Goal: Task Accomplishment & Management: Use online tool/utility

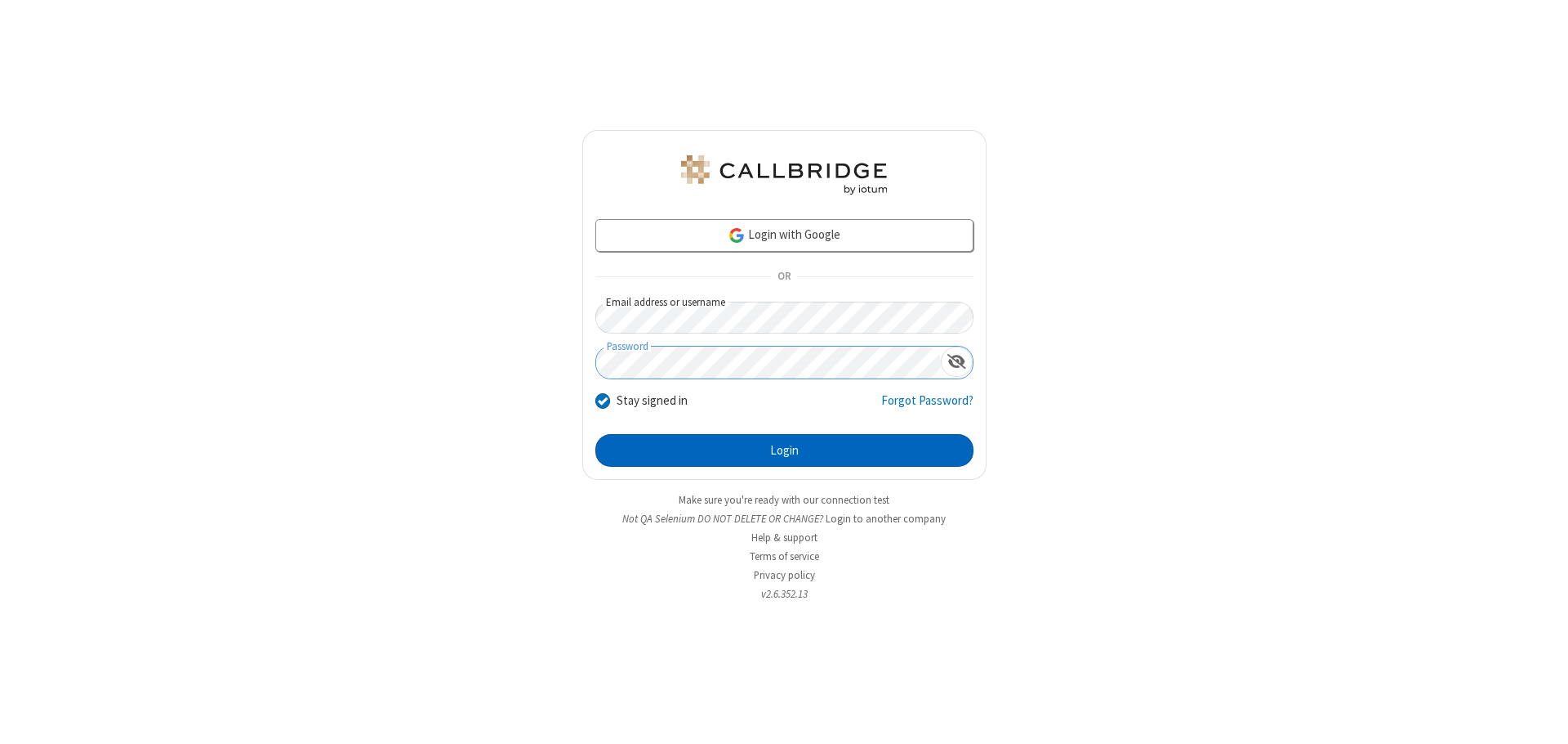
click at [784, 451] on button "Login" at bounding box center [785, 451] width 378 height 33
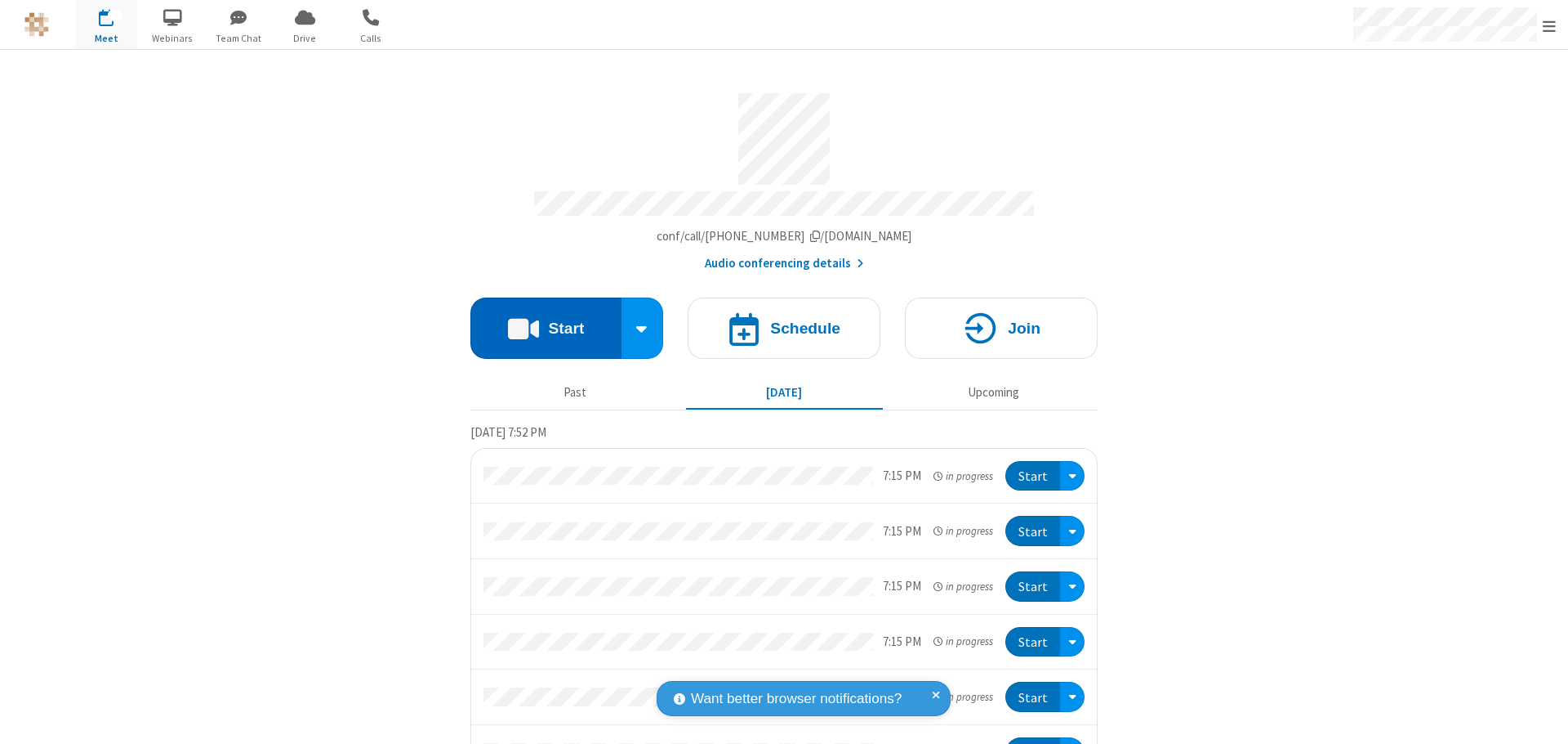
click at [539, 320] on button "Start" at bounding box center [546, 328] width 151 height 61
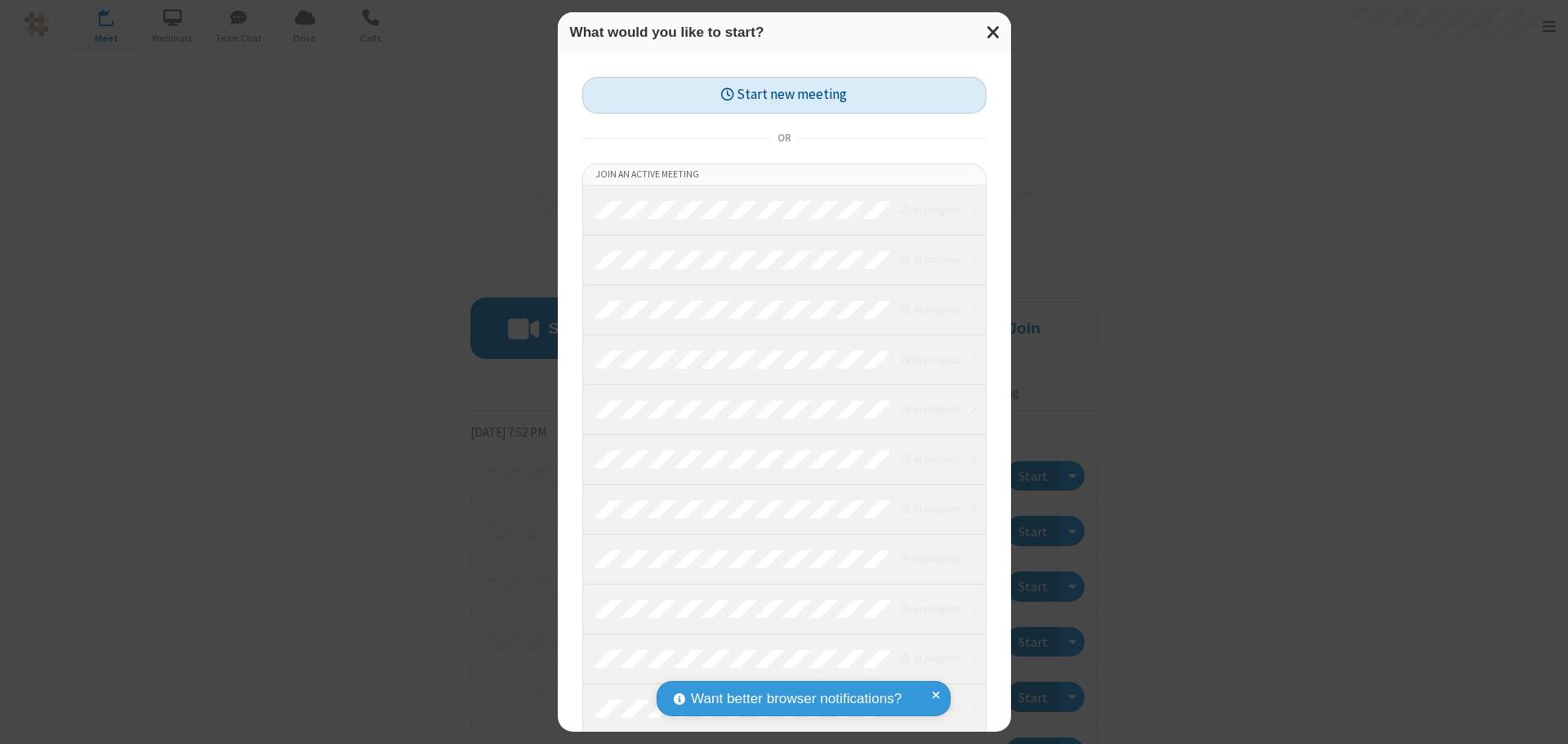
click at [784, 95] on button "Start new meeting" at bounding box center [785, 95] width 404 height 37
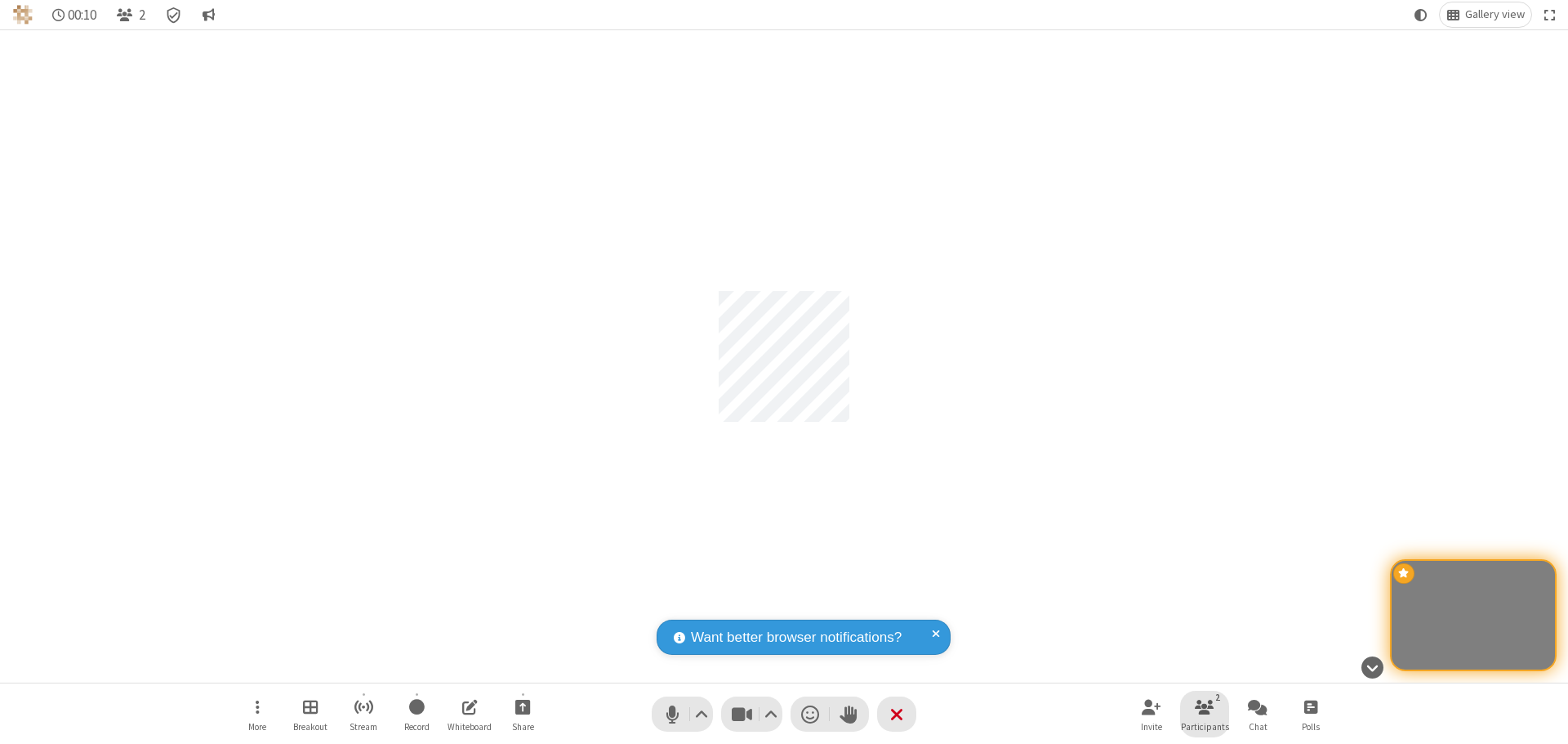
click at [1205, 726] on span "Participants" at bounding box center [1205, 726] width 48 height 9
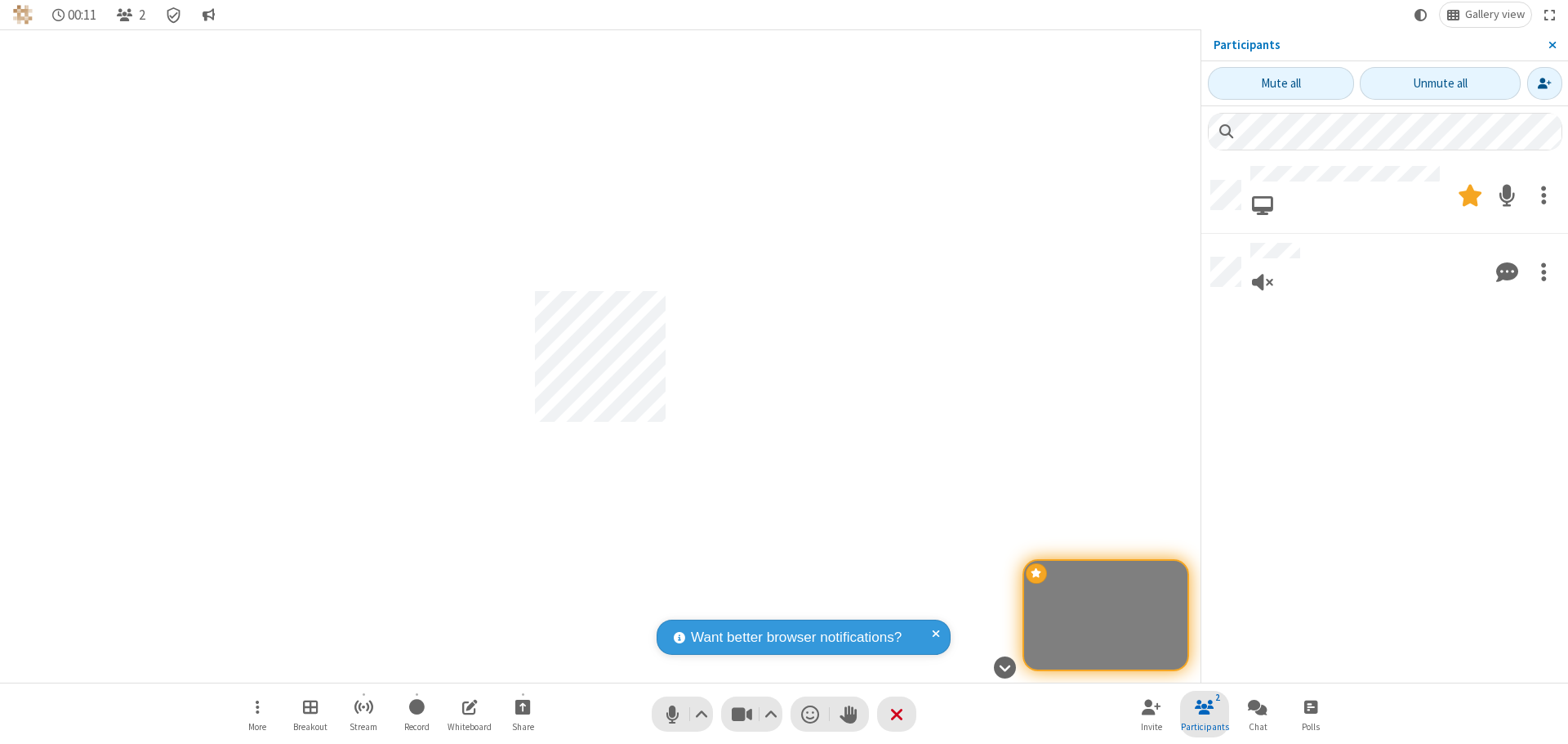
click at [1552, 45] on span "Close sidebar" at bounding box center [1553, 45] width 9 height 13
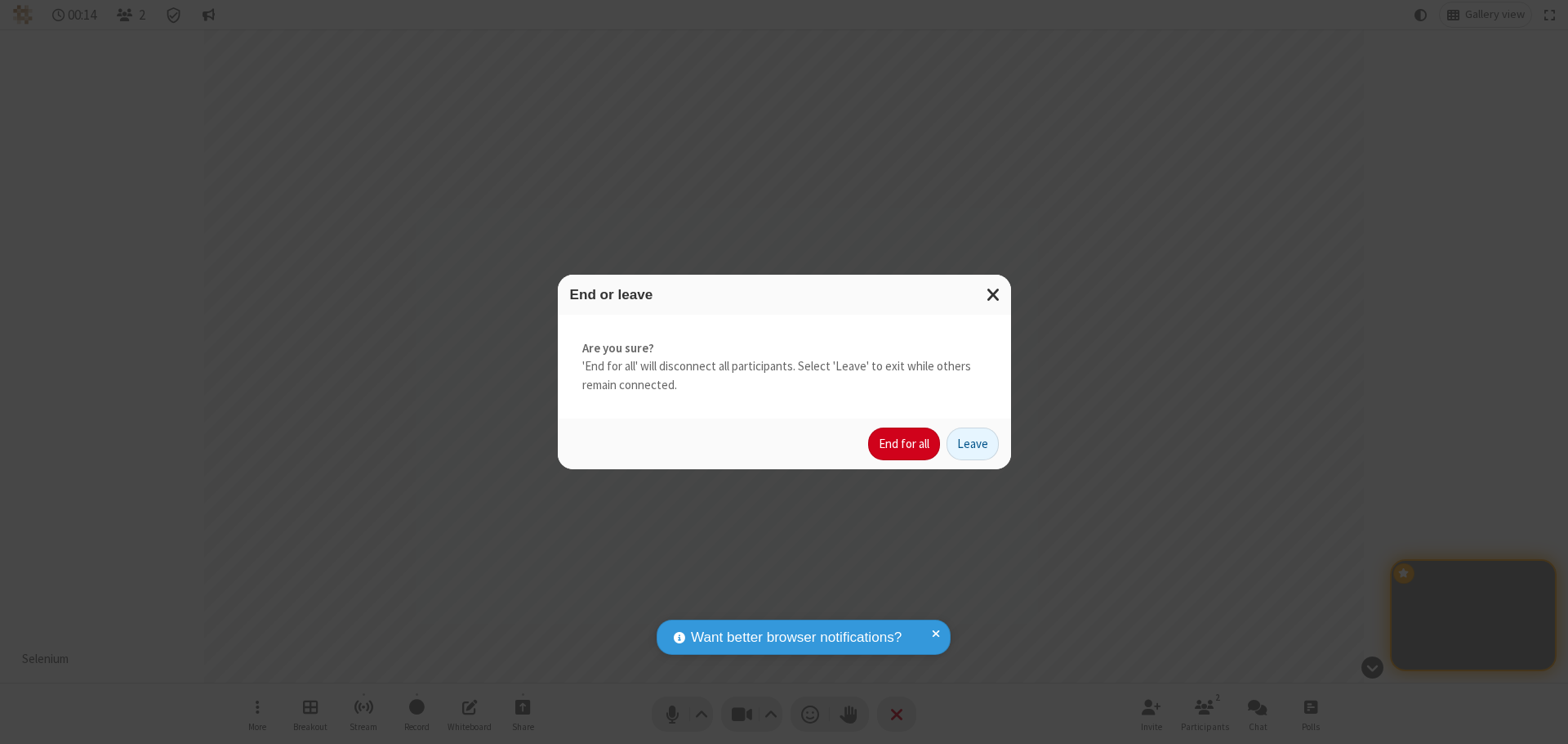
click at [905, 444] on button "End for all" at bounding box center [904, 444] width 72 height 33
